Goal: Task Accomplishment & Management: Complete application form

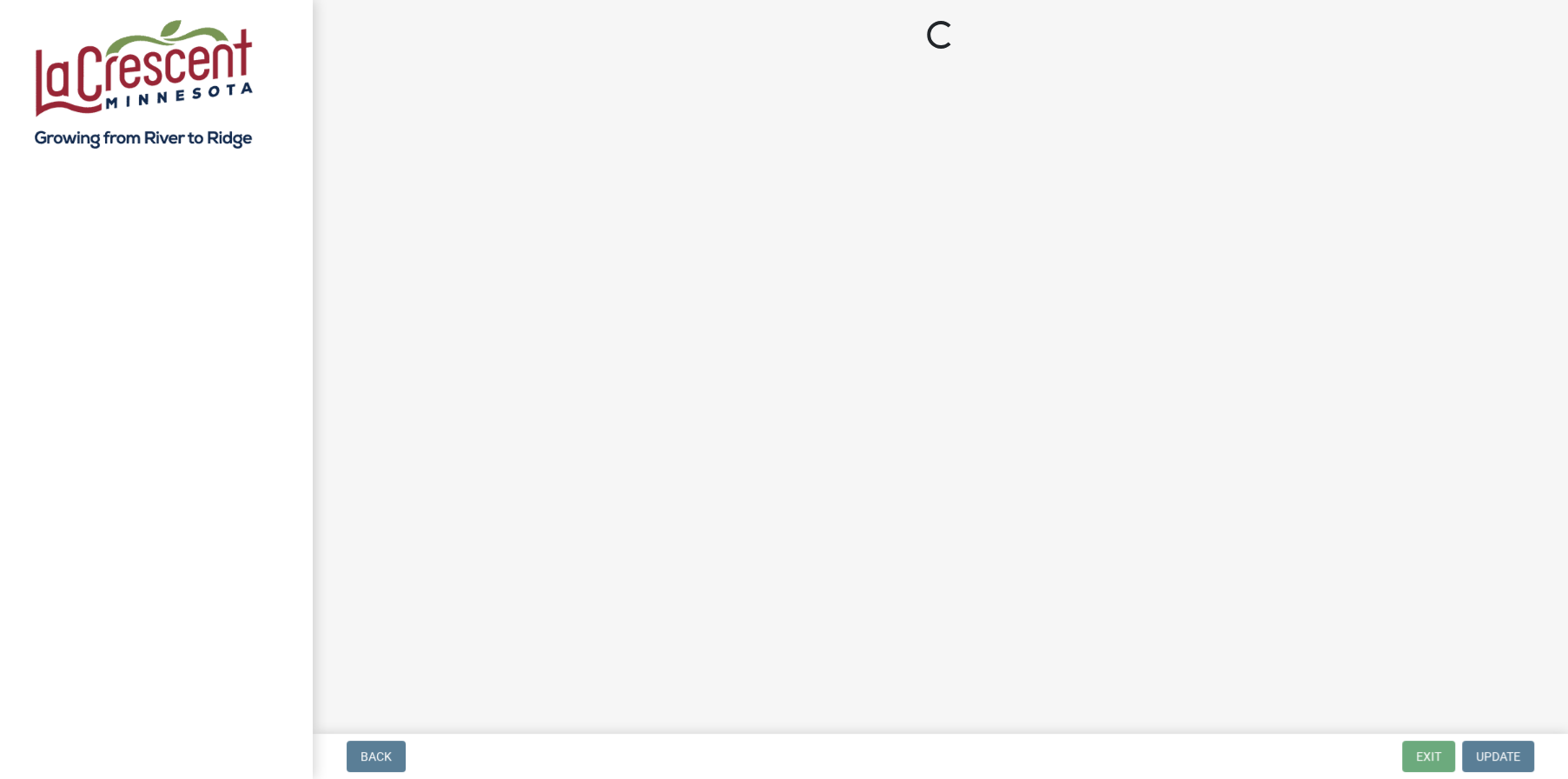
select select "3: 3"
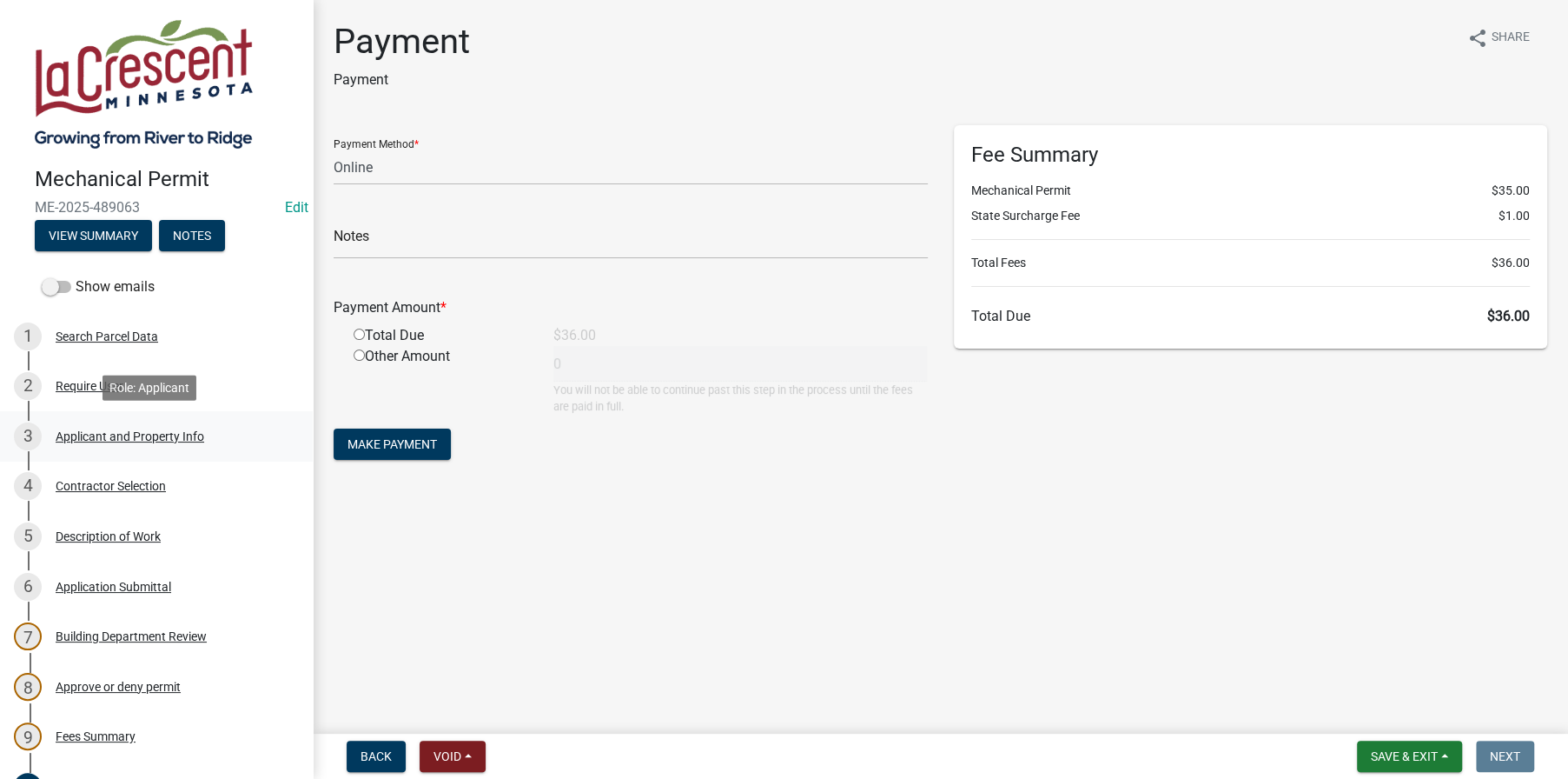
click at [87, 432] on div "Applicant and Property Info" at bounding box center [130, 436] width 149 height 12
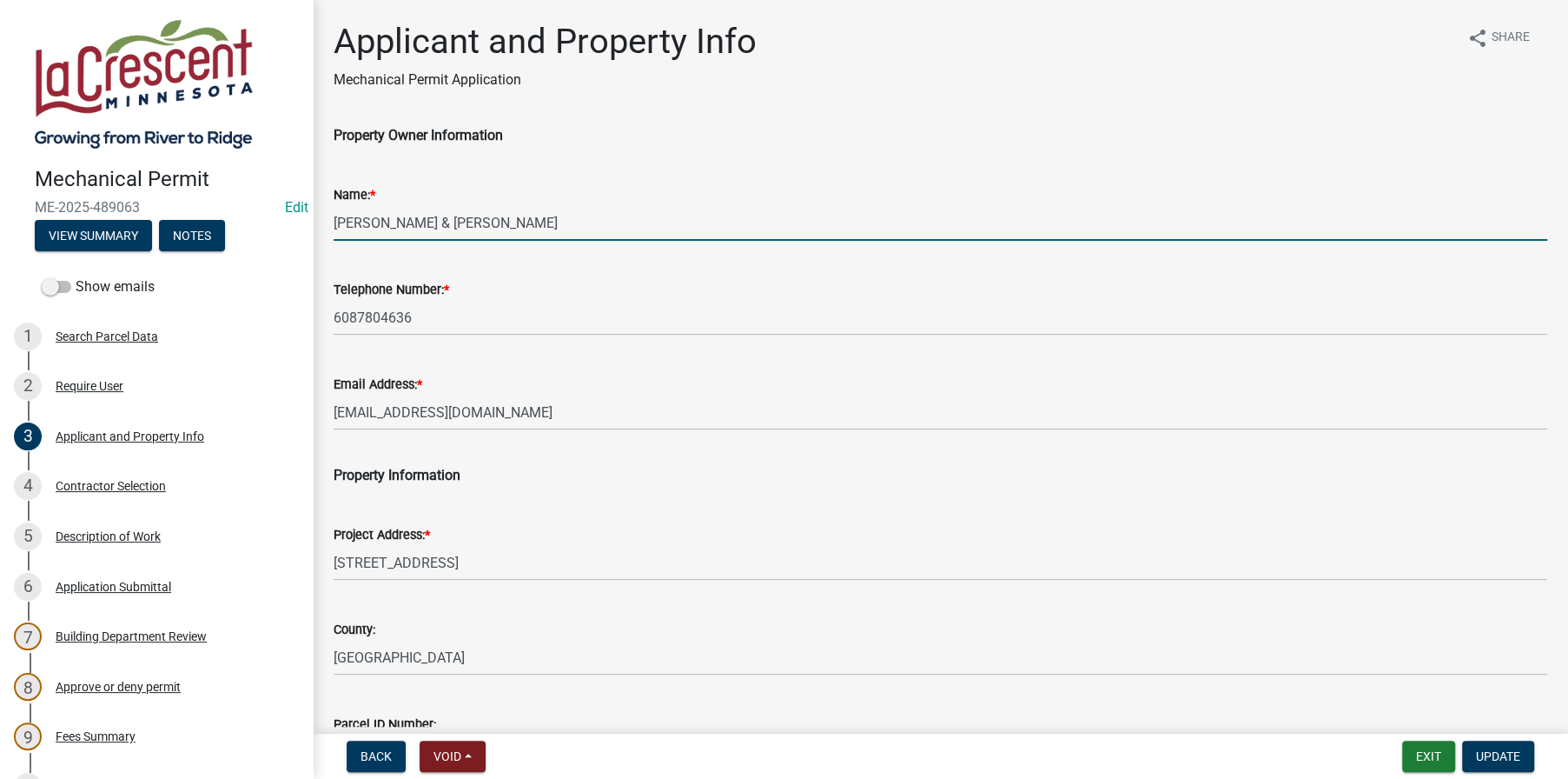
click at [416, 221] on input "[PERSON_NAME] & [PERSON_NAME]" at bounding box center [941, 222] width 1214 height 35
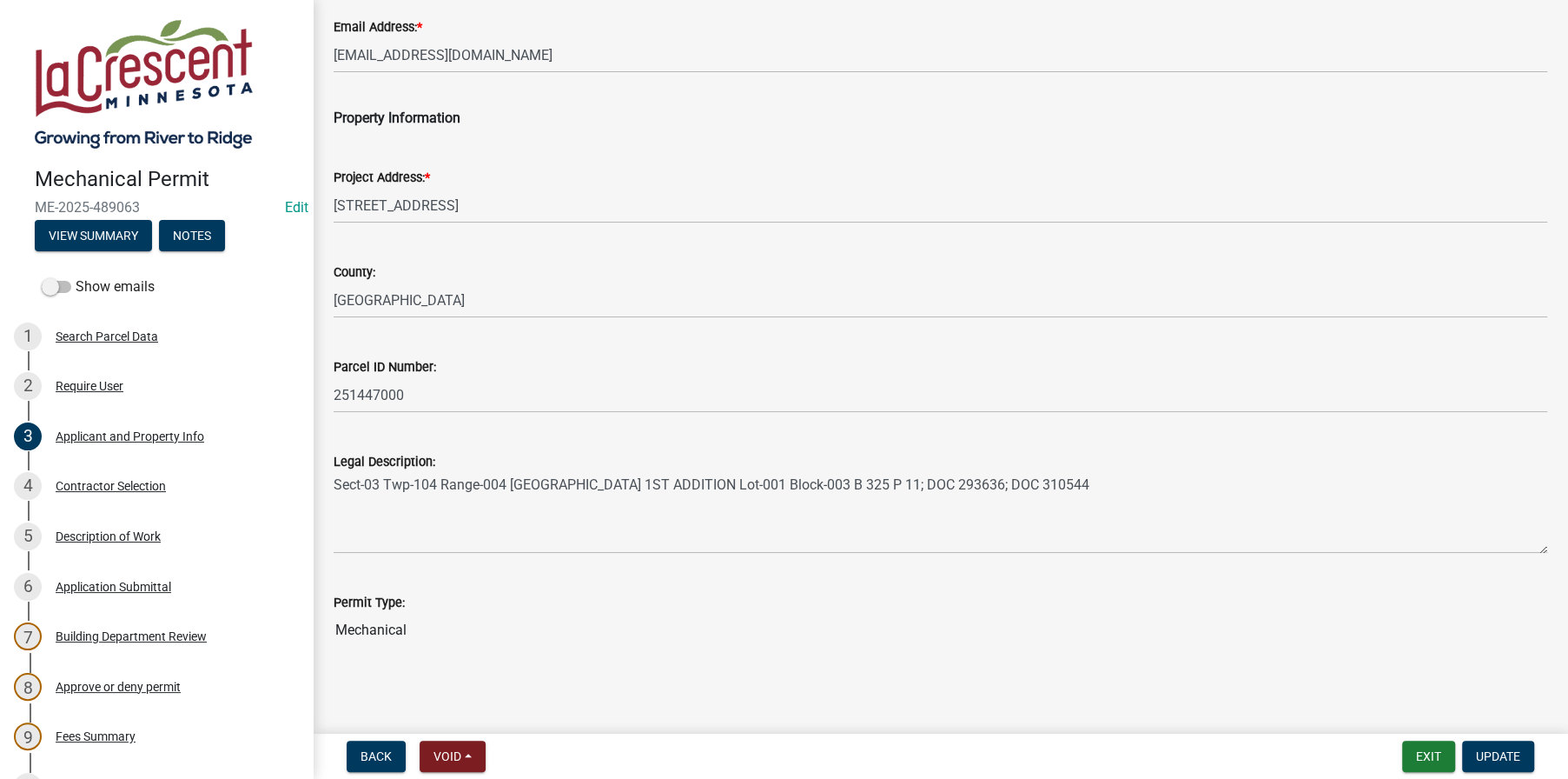
scroll to position [361, 0]
type input "[PERSON_NAME] & [PERSON_NAME]"
click at [1507, 749] on span "Update" at bounding box center [1498, 756] width 44 height 14
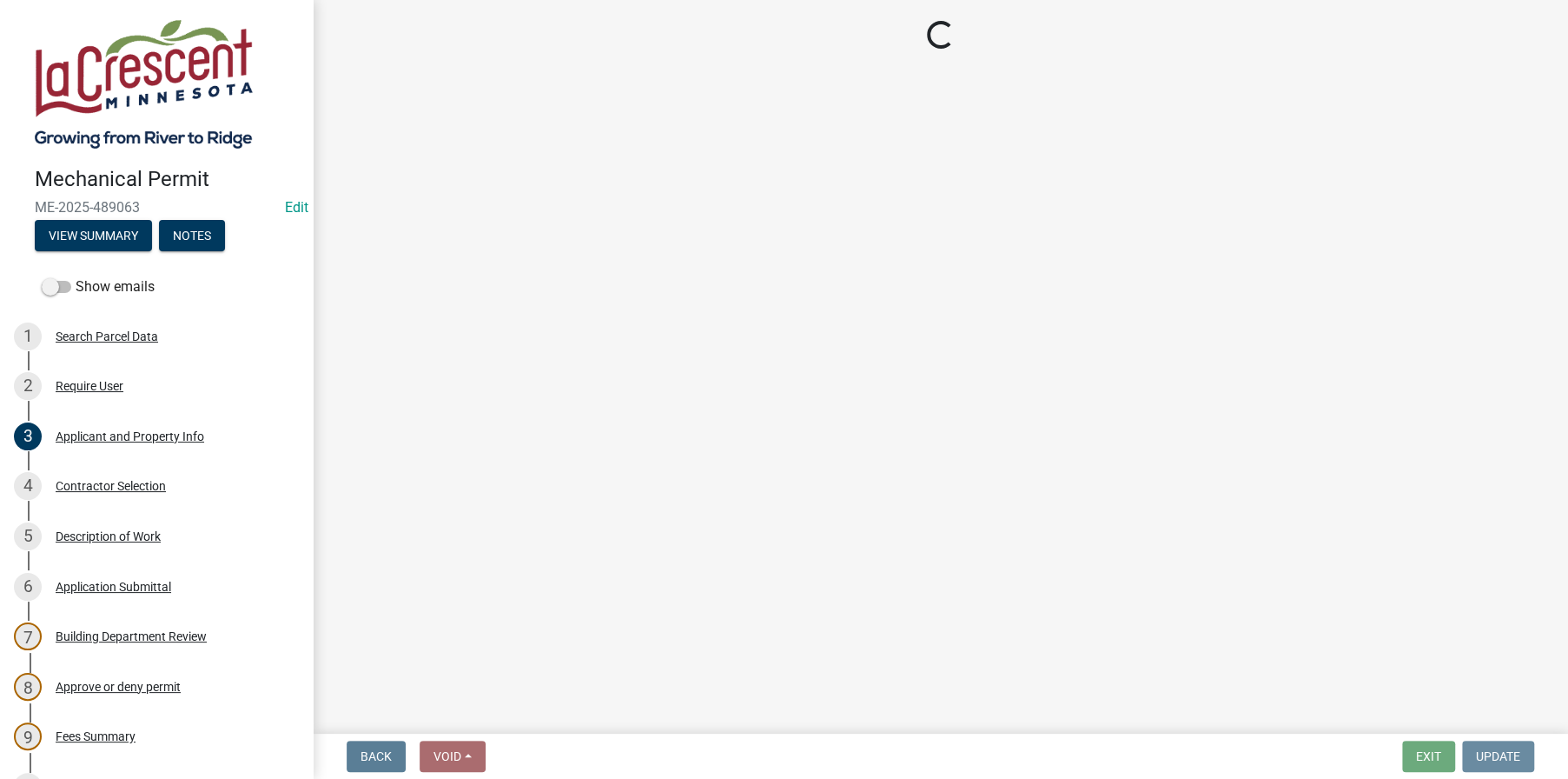
scroll to position [0, 0]
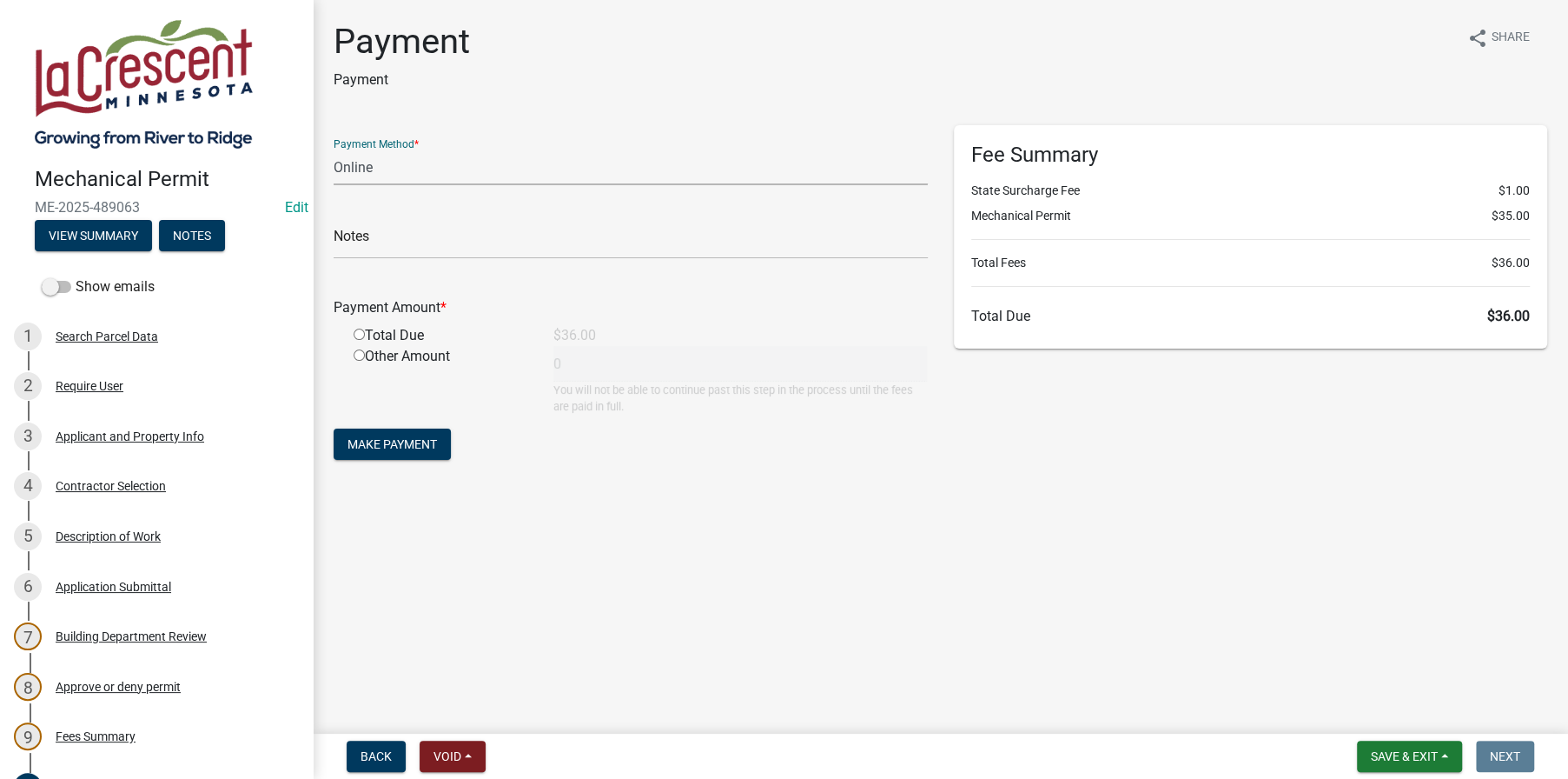
click at [370, 167] on select "Credit Card POS Check Cash Online" at bounding box center [631, 167] width 595 height 35
select select "1: 0"
click at [334, 150] on select "Credit Card POS Check Cash Online" at bounding box center [631, 167] width 595 height 35
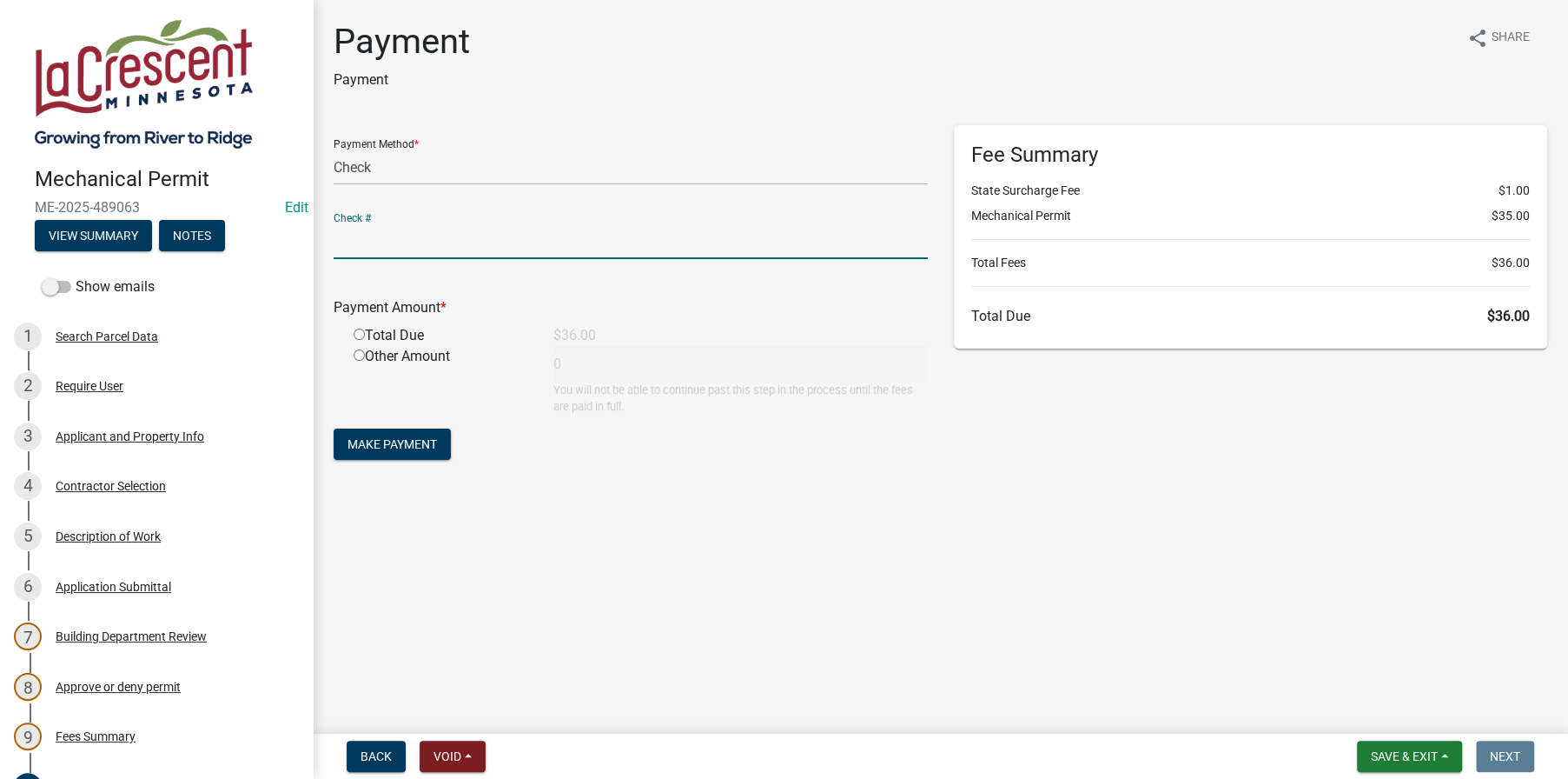
click at [364, 243] on input "text" at bounding box center [631, 241] width 595 height 35
type input "026974"
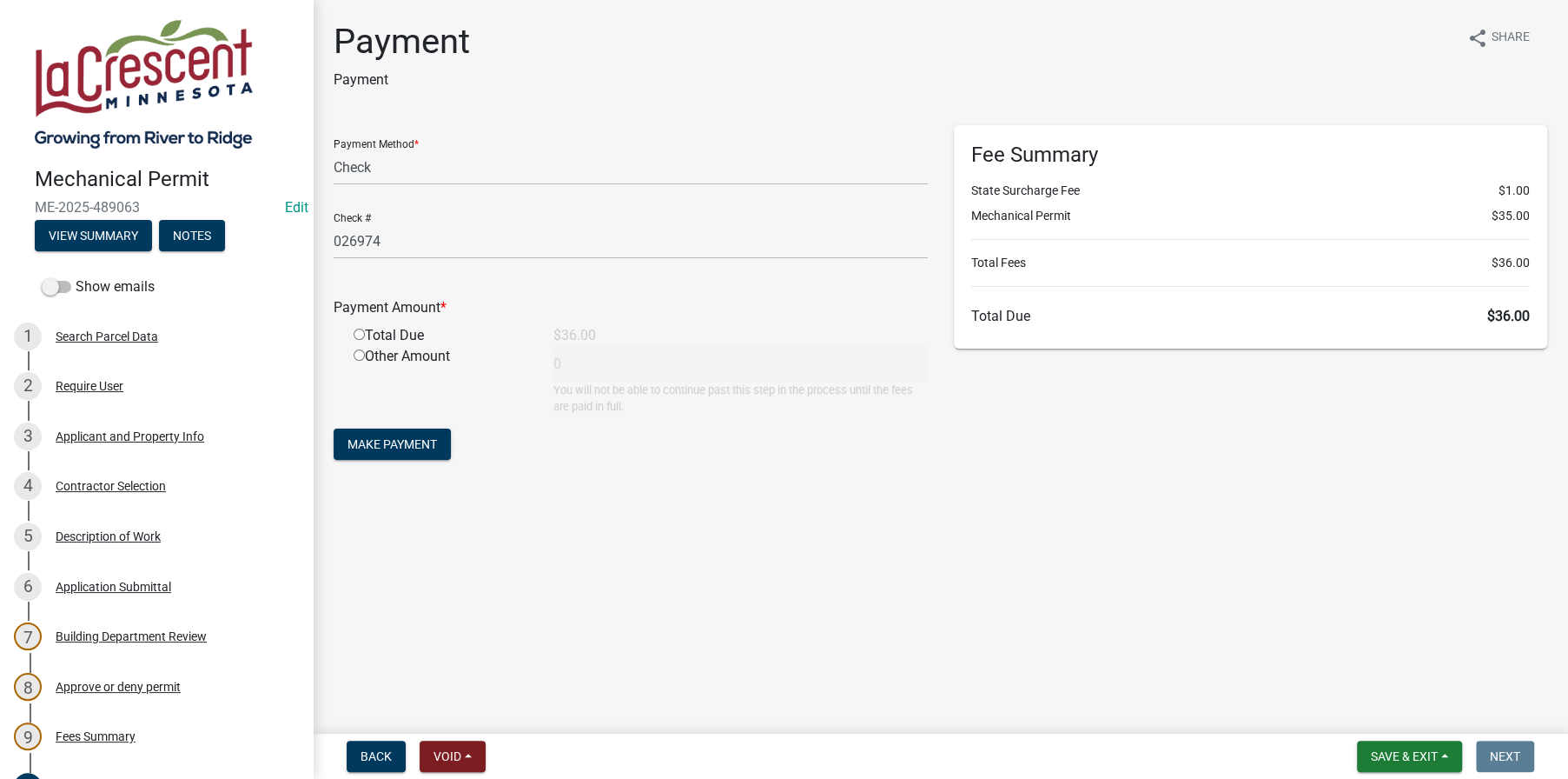
click at [359, 334] on input "radio" at bounding box center [360, 334] width 11 height 11
radio input "true"
type input "36"
click at [393, 438] on span "Make Payment" at bounding box center [392, 444] width 90 height 14
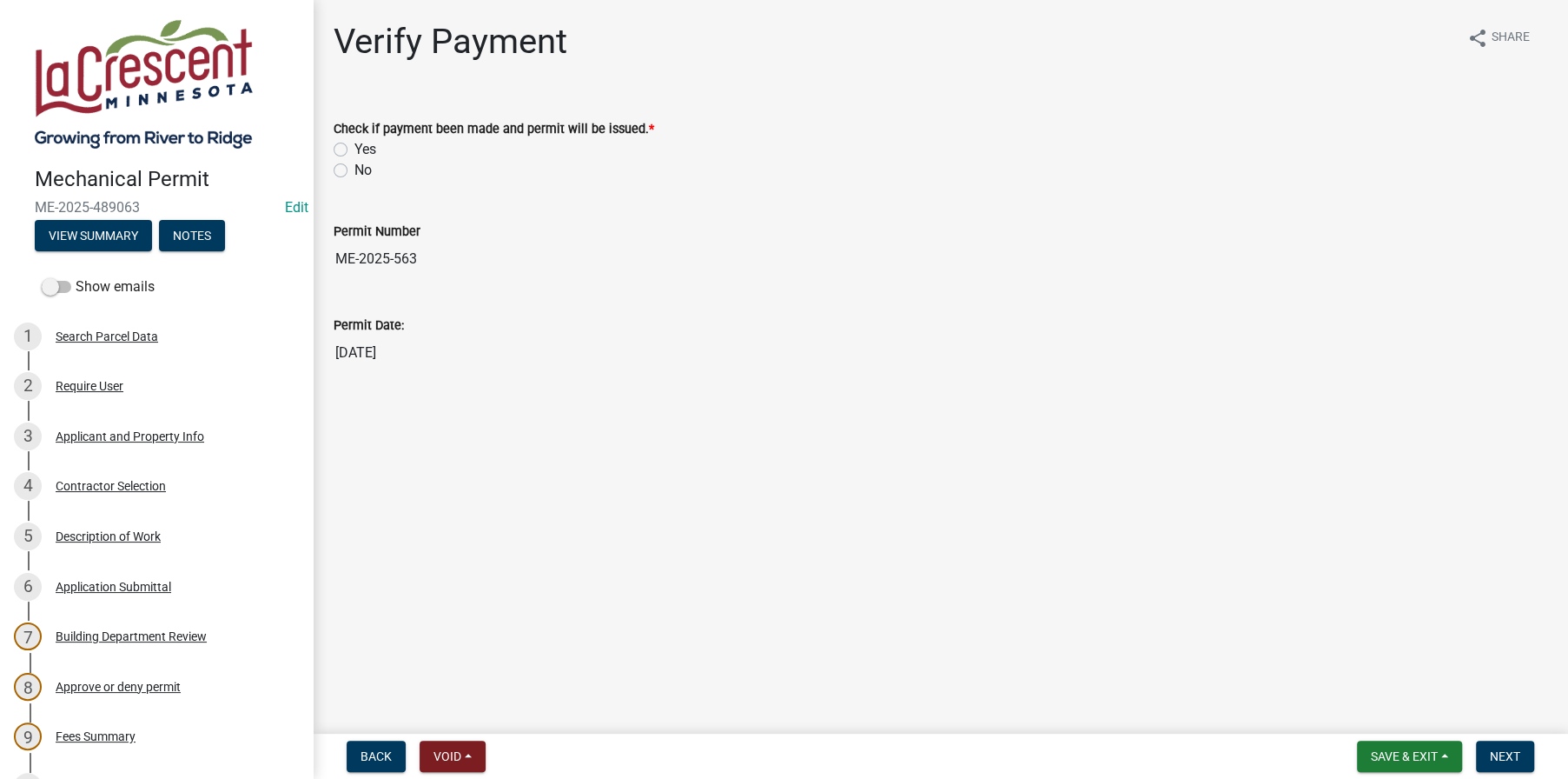
click at [354, 145] on label "Yes" at bounding box center [365, 150] width 22 height 21
click at [354, 145] on input "Yes" at bounding box center [360, 145] width 11 height 11
radio input "true"
click at [1497, 758] on span "Next" at bounding box center [1505, 756] width 31 height 14
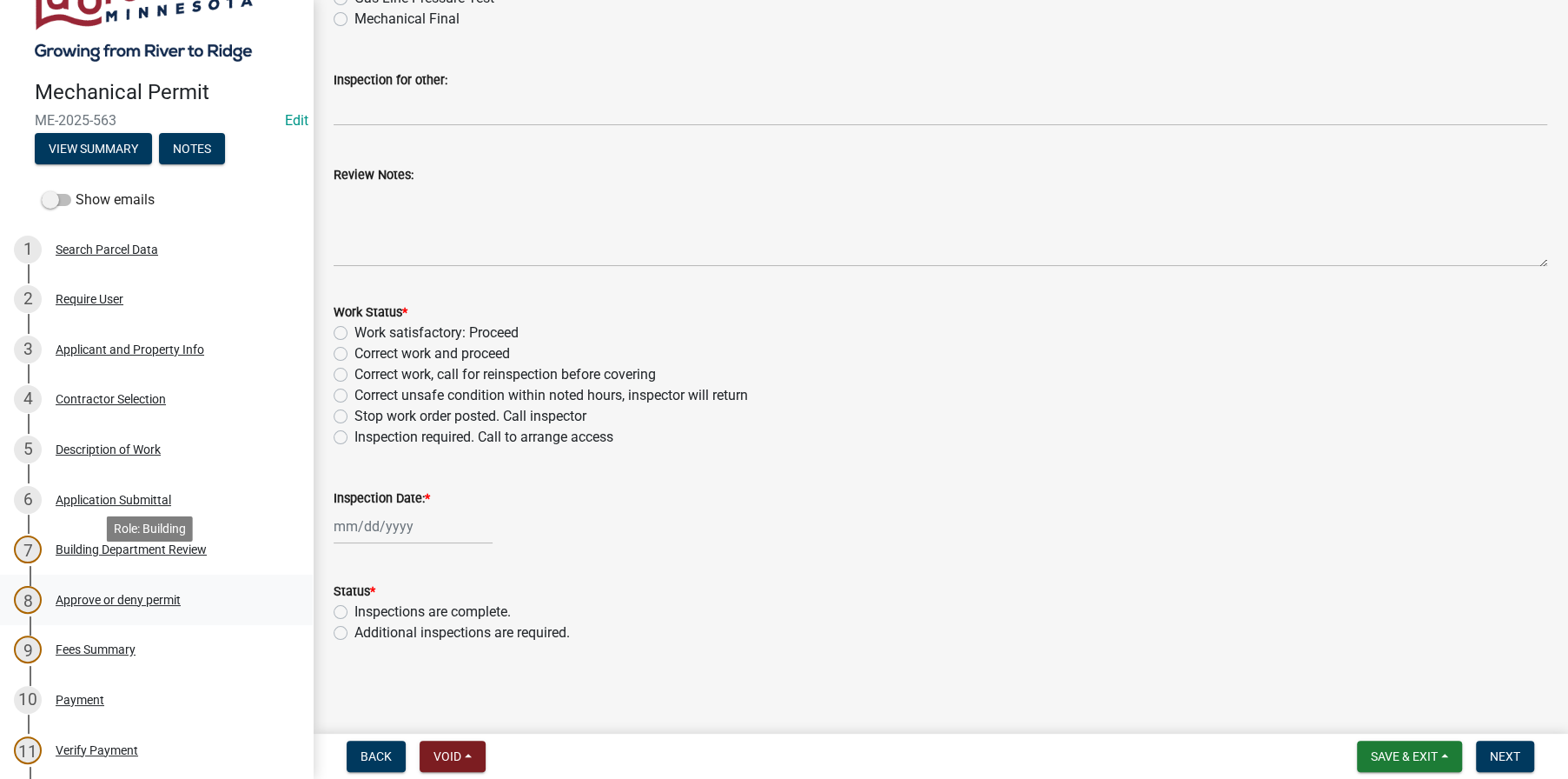
scroll to position [347, 0]
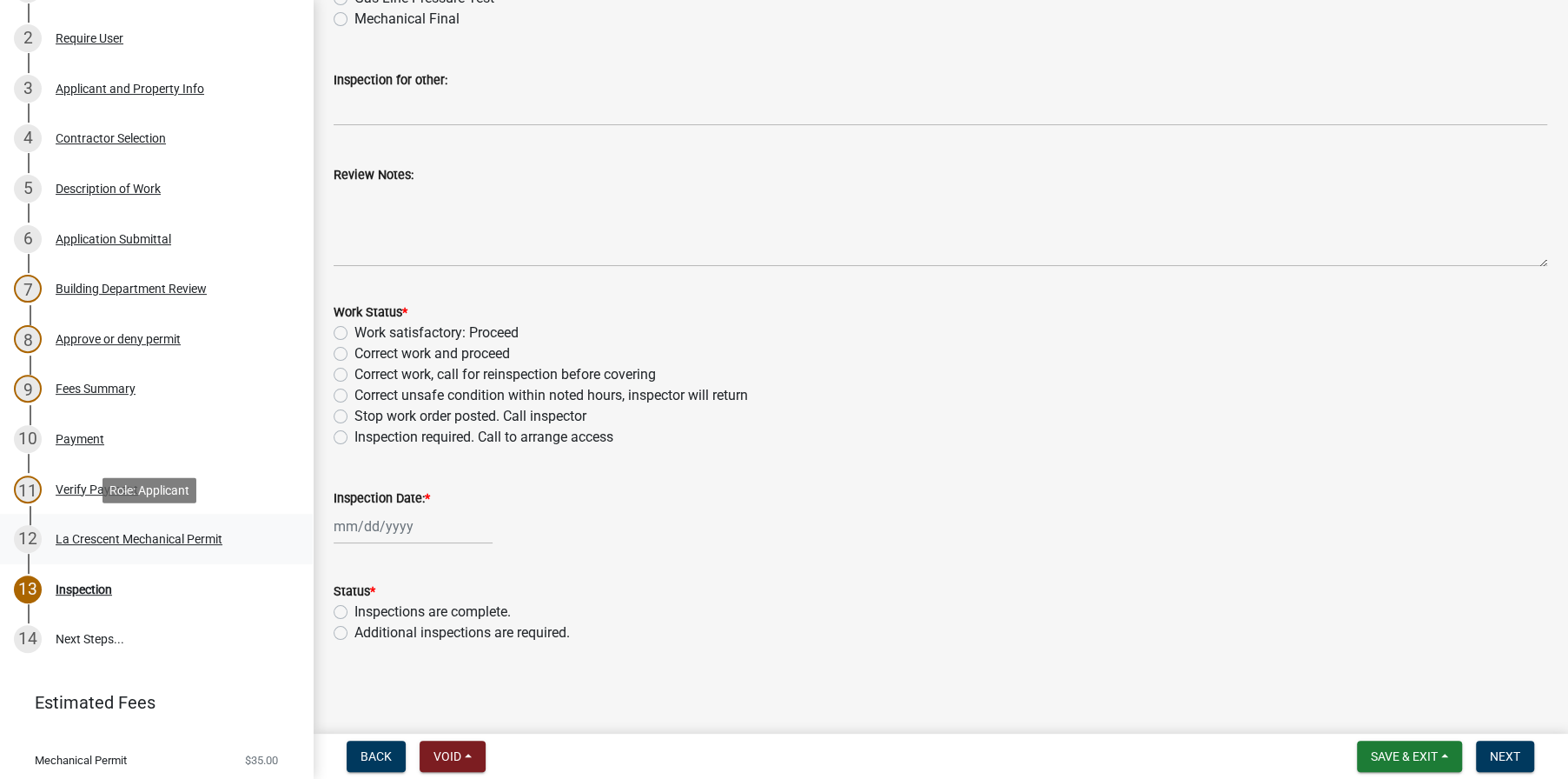
click at [96, 540] on div "La Crescent Mechanical Permit" at bounding box center [138, 538] width 167 height 12
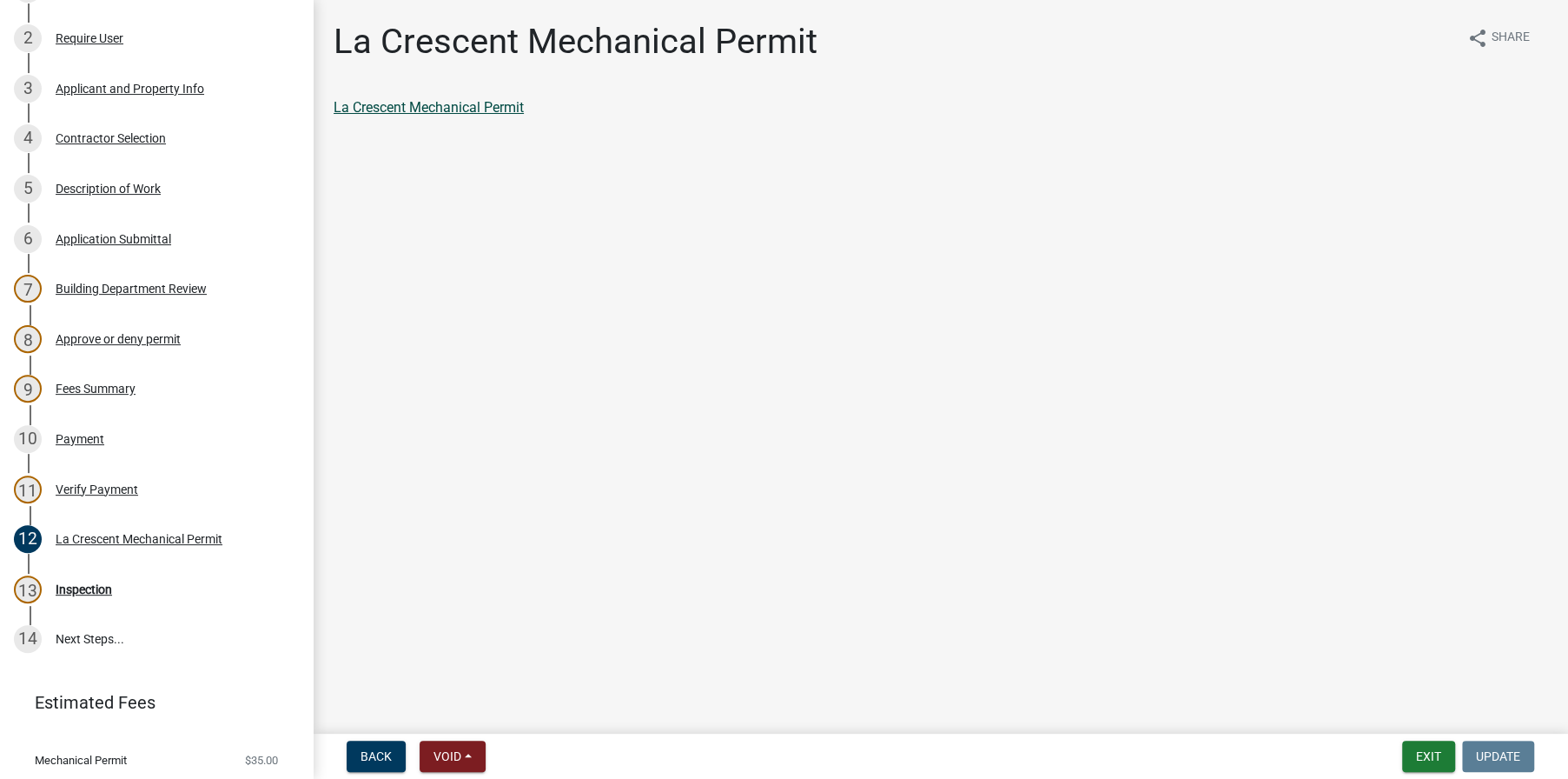
click at [491, 108] on link "La Crescent Mechanical Permit" at bounding box center [429, 107] width 190 height 16
